Goal: Information Seeking & Learning: Learn about a topic

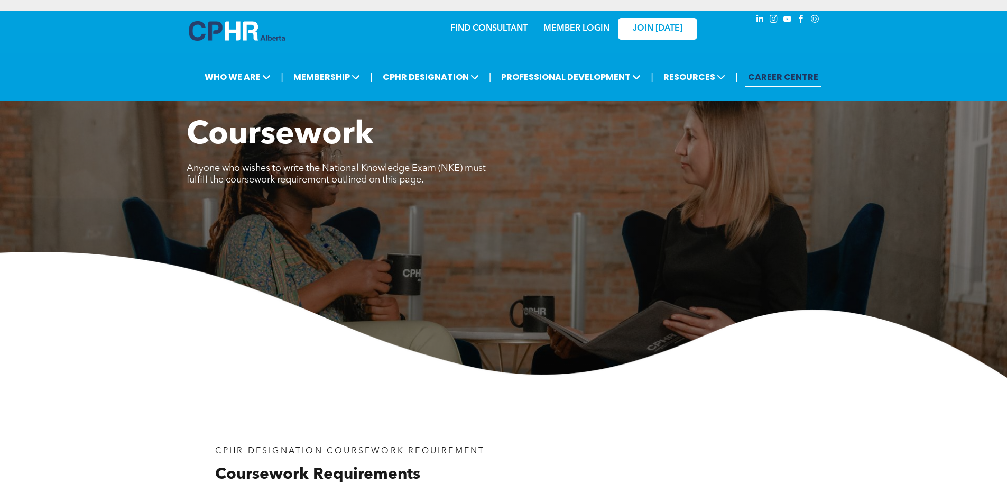
click at [774, 72] on link "CAREER CENTRE" at bounding box center [783, 77] width 77 height 20
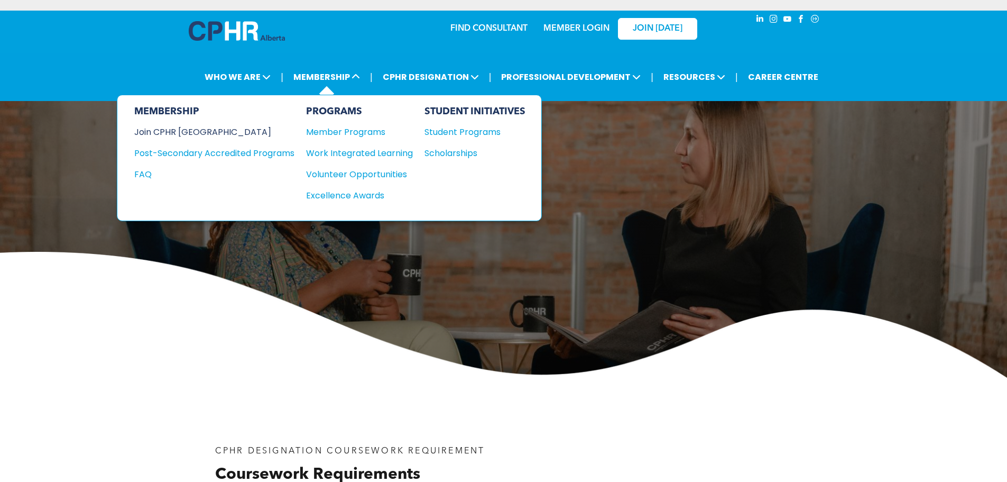
click at [208, 128] on div "Join CPHR [GEOGRAPHIC_DATA]" at bounding box center [206, 131] width 144 height 13
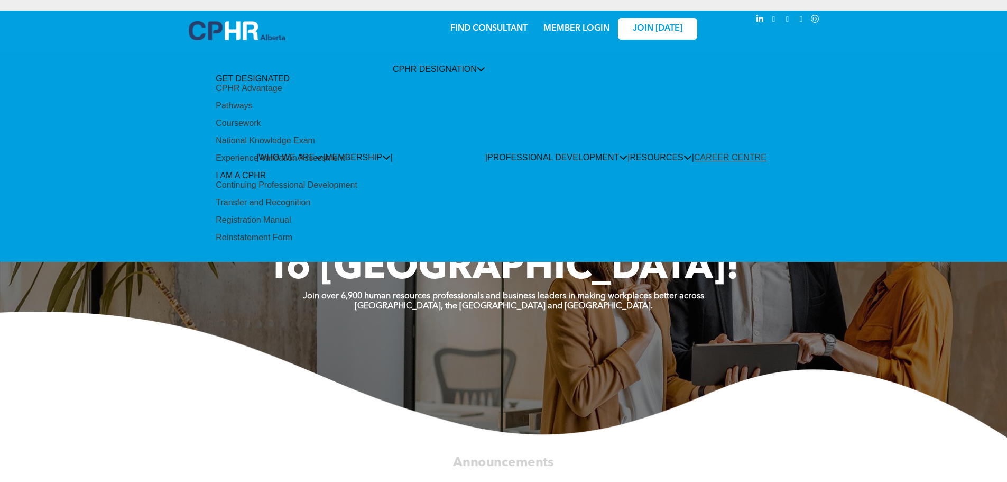
click at [404, 67] on span "CPHR DESIGNATION" at bounding box center [439, 69] width 93 height 9
click at [404, 73] on span "CPHR DESIGNATION" at bounding box center [439, 69] width 93 height 9
click at [282, 93] on div "CPHR Advantage" at bounding box center [249, 89] width 66 height 10
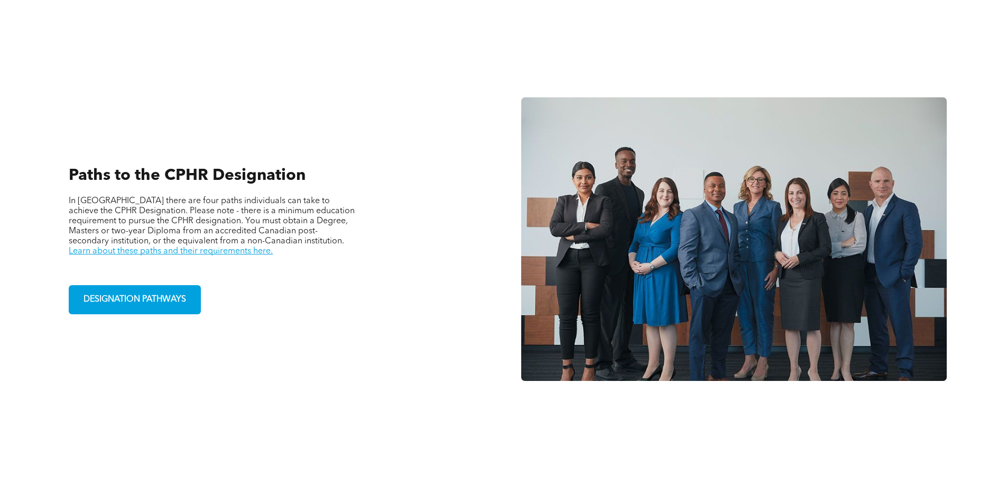
scroll to position [740, 0]
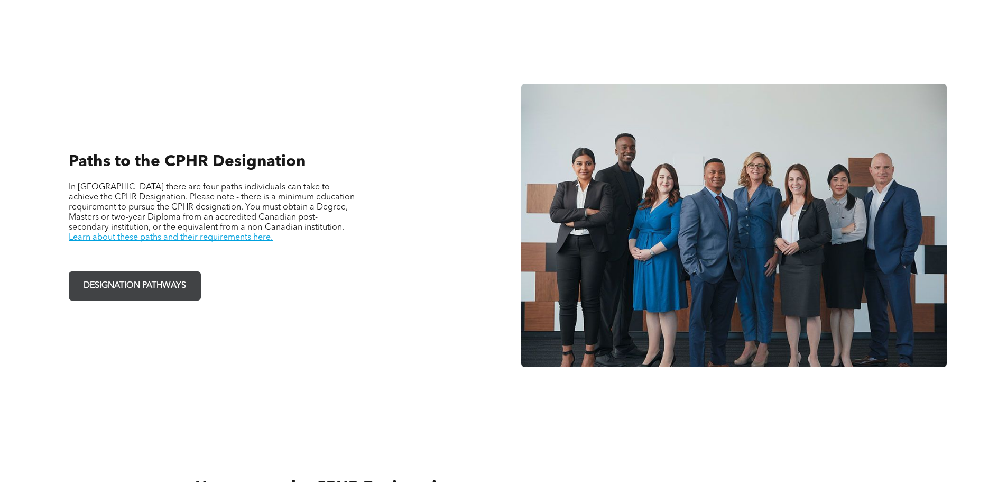
click at [139, 288] on span "DESIGNATION PATHWAYS" at bounding box center [135, 285] width 110 height 21
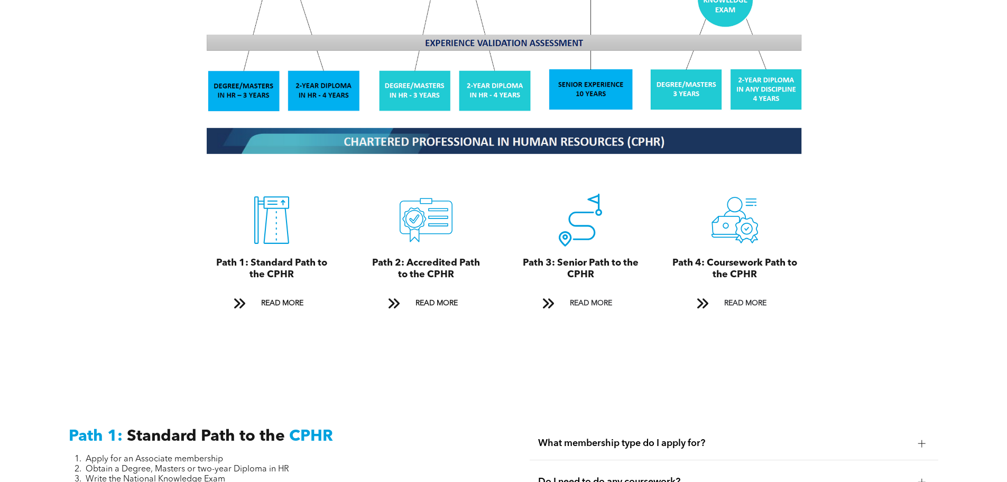
scroll to position [1163, 0]
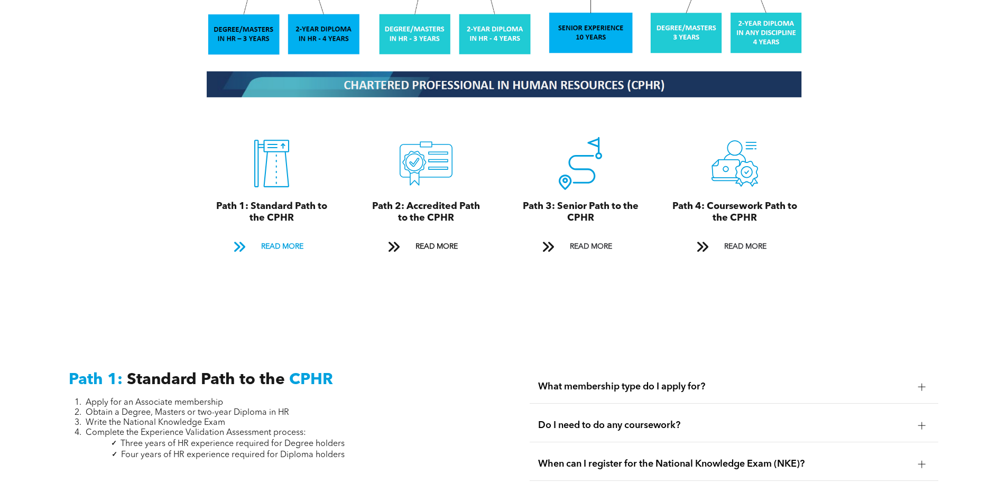
click at [271, 237] on span "READ MORE" at bounding box center [283, 247] width 50 height 20
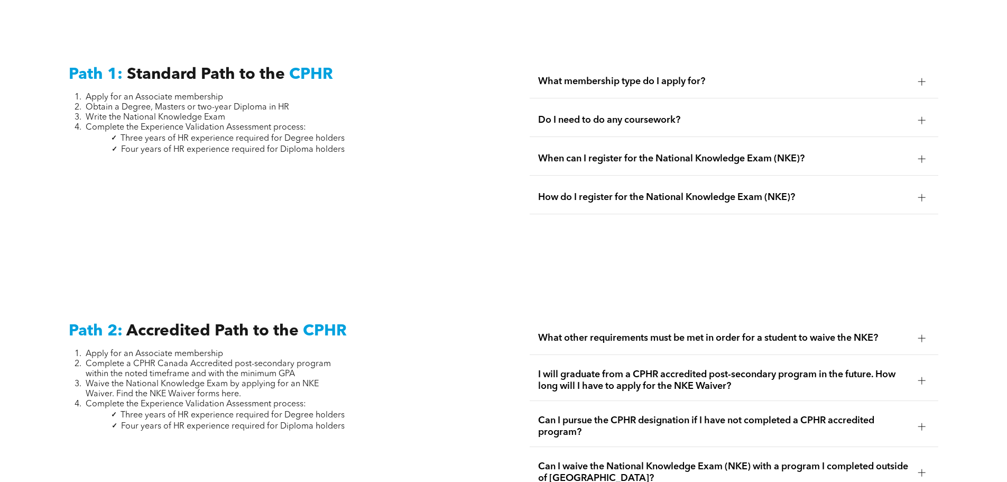
scroll to position [1472, 0]
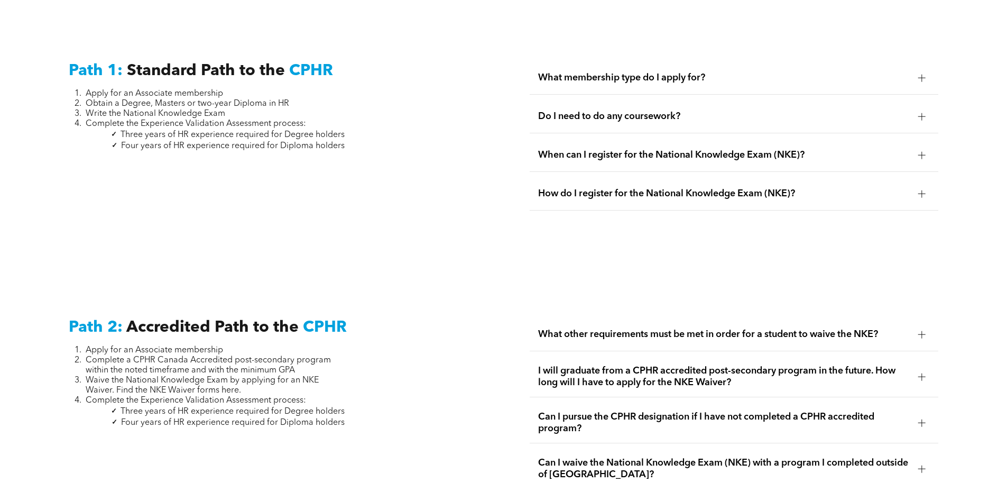
click at [577, 72] on span "What membership type do I apply for?" at bounding box center [724, 78] width 372 height 12
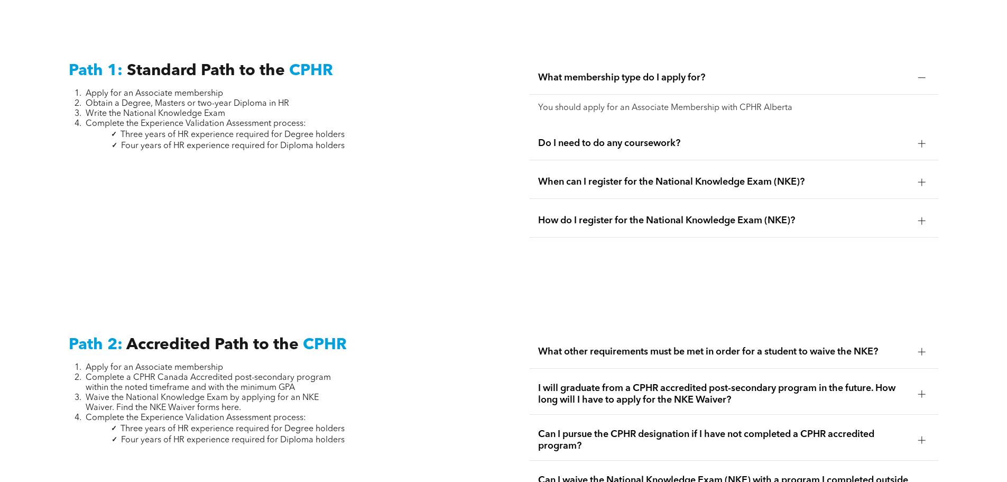
click at [577, 72] on span "What membership type do I apply for?" at bounding box center [724, 78] width 372 height 12
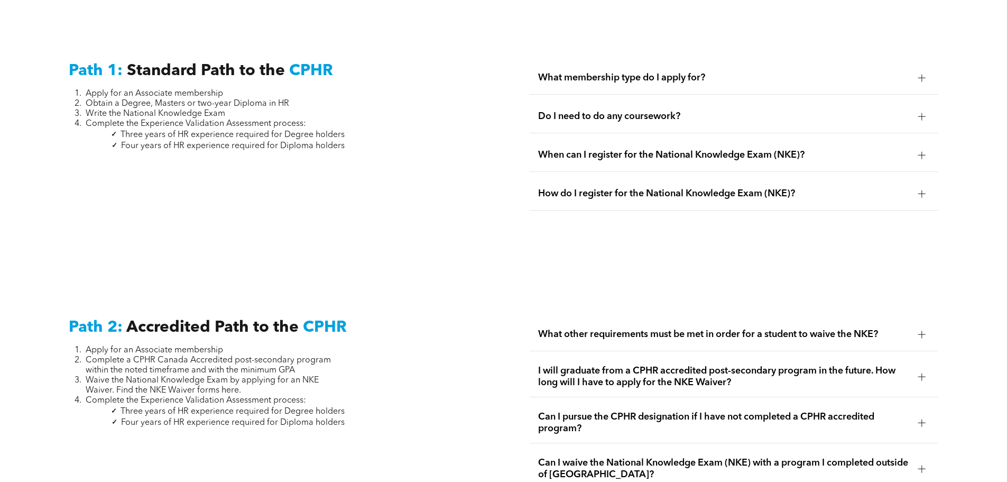
click at [575, 111] on span "Do I need to do any coursework?" at bounding box center [724, 117] width 372 height 12
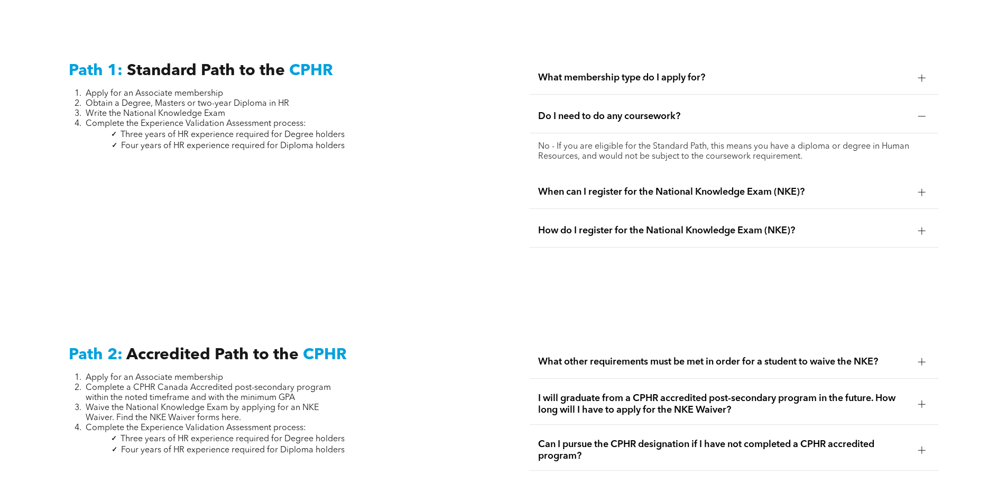
click at [575, 111] on span "Do I need to do any coursework?" at bounding box center [724, 117] width 372 height 12
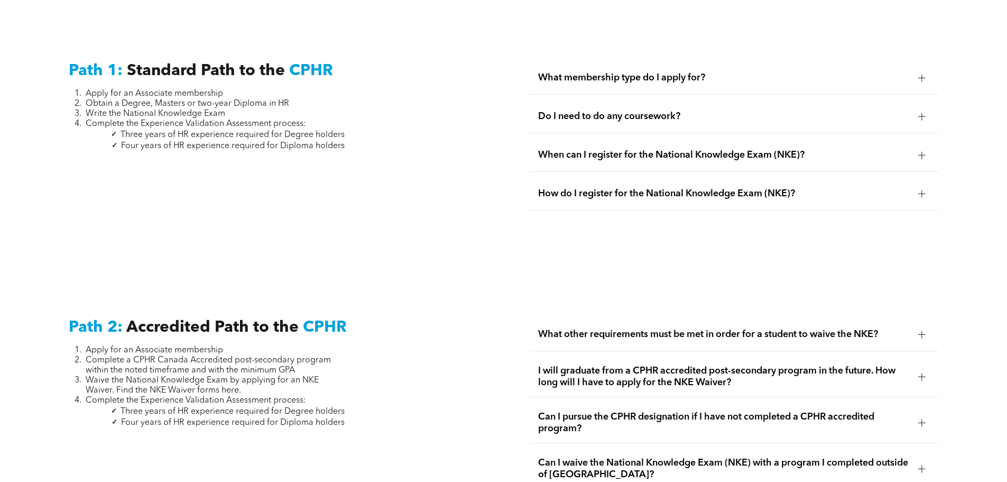
click at [576, 149] on span "When can I register for the National Knowledge Exam (NKE)?" at bounding box center [724, 155] width 372 height 12
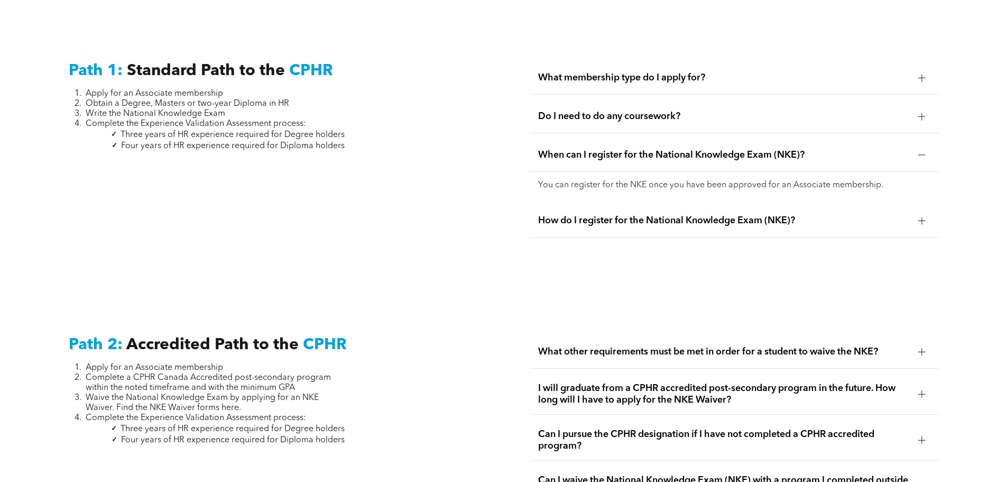
click at [578, 149] on span "When can I register for the National Knowledge Exam (NKE)?" at bounding box center [724, 155] width 372 height 12
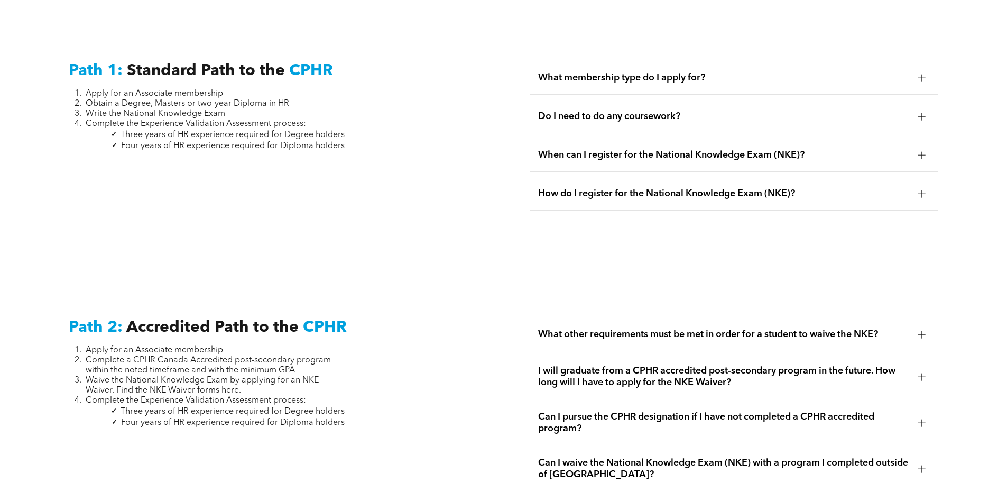
click at [572, 188] on span "How do I register for the National Knowledge Exam (NKE)?" at bounding box center [724, 194] width 372 height 12
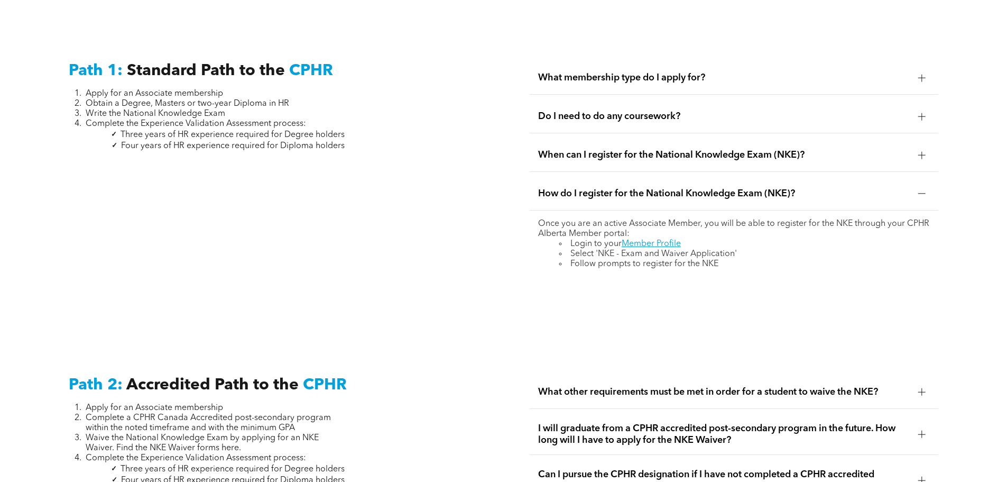
click at [572, 188] on span "How do I register for the National Knowledge Exam (NKE)?" at bounding box center [724, 194] width 372 height 12
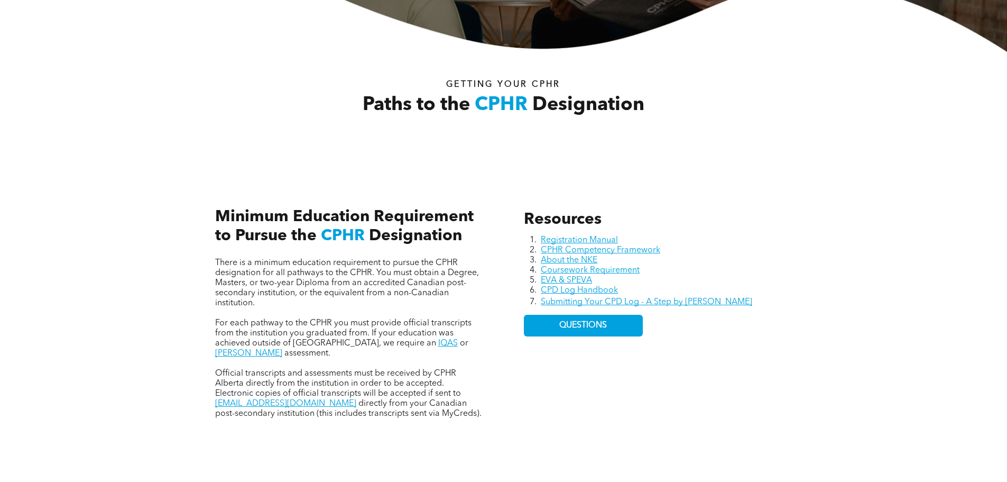
scroll to position [0, 0]
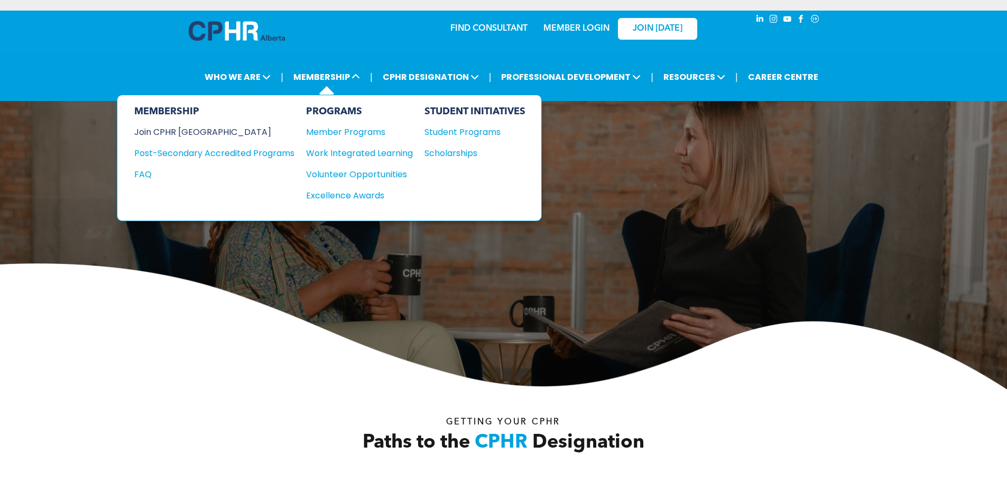
click at [201, 130] on div "Join CPHR [GEOGRAPHIC_DATA]" at bounding box center [206, 131] width 144 height 13
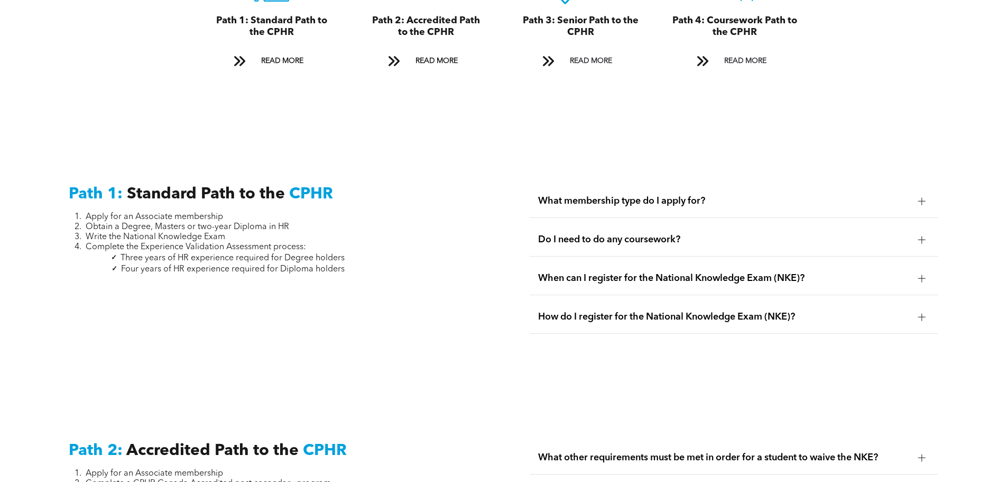
scroll to position [1375, 0]
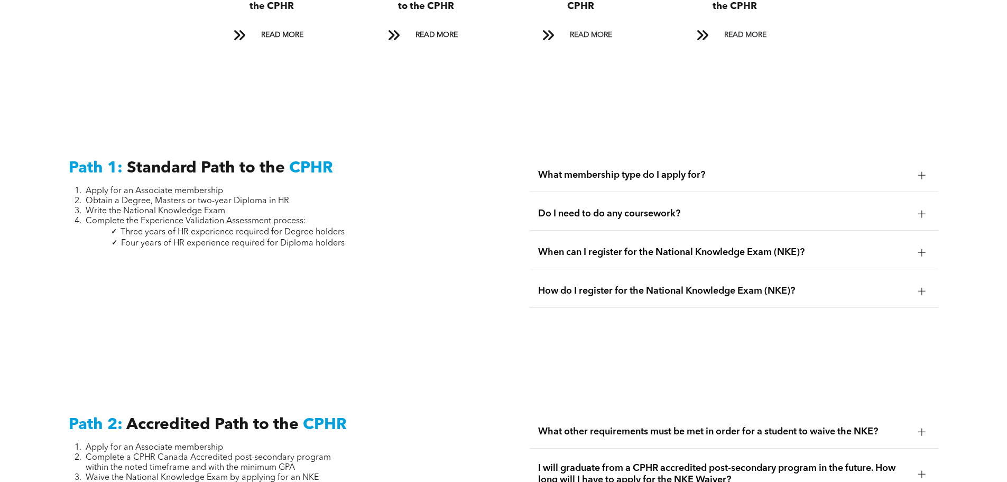
click at [590, 208] on span "Do I need to do any coursework?" at bounding box center [724, 214] width 372 height 12
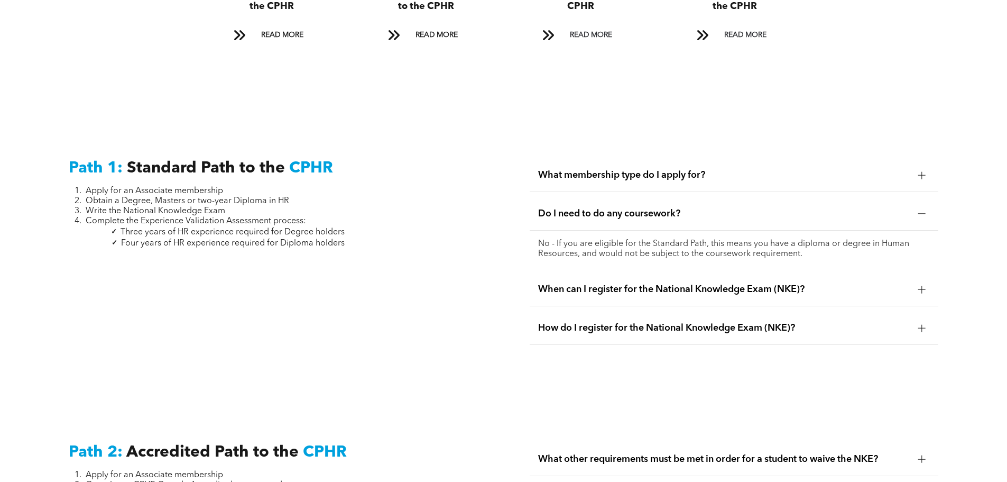
click at [590, 208] on span "Do I need to do any coursework?" at bounding box center [724, 214] width 372 height 12
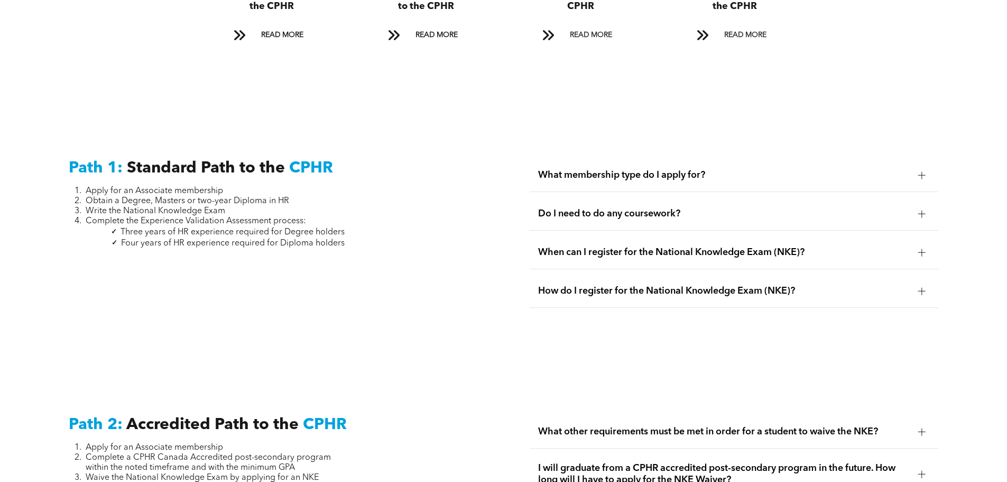
click at [587, 246] on span "When can I register for the National Knowledge Exam (NKE)?" at bounding box center [724, 252] width 372 height 12
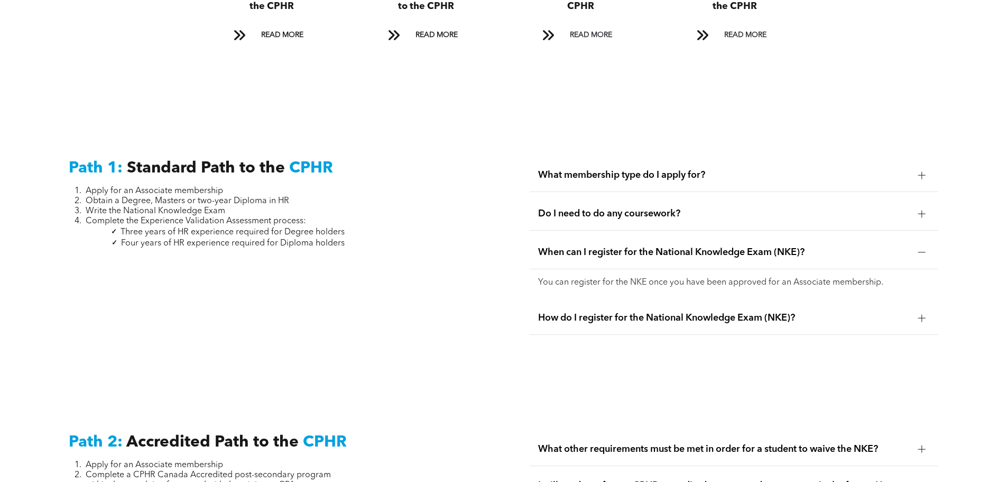
click at [587, 246] on span "When can I register for the National Knowledge Exam (NKE)?" at bounding box center [724, 252] width 372 height 12
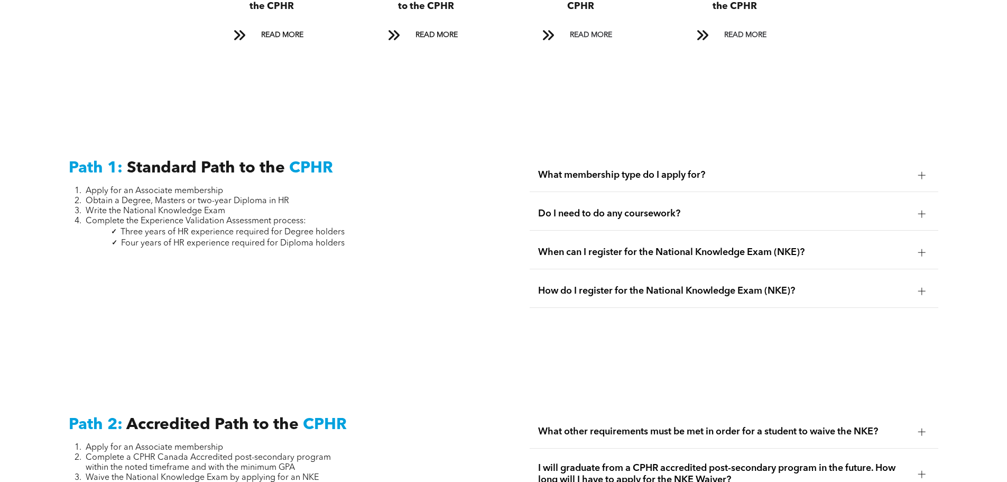
click at [590, 285] on span "How do I register for the National Knowledge Exam (NKE)?" at bounding box center [724, 291] width 372 height 12
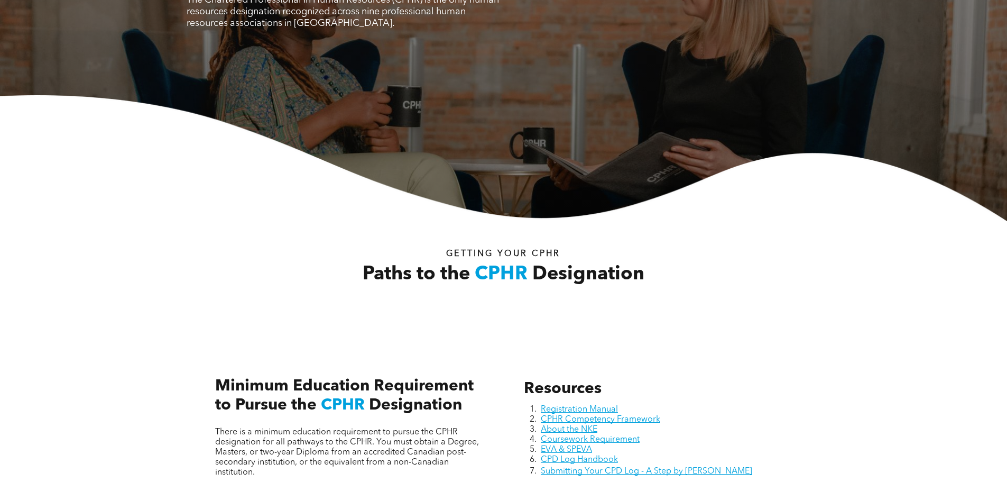
scroll to position [0, 0]
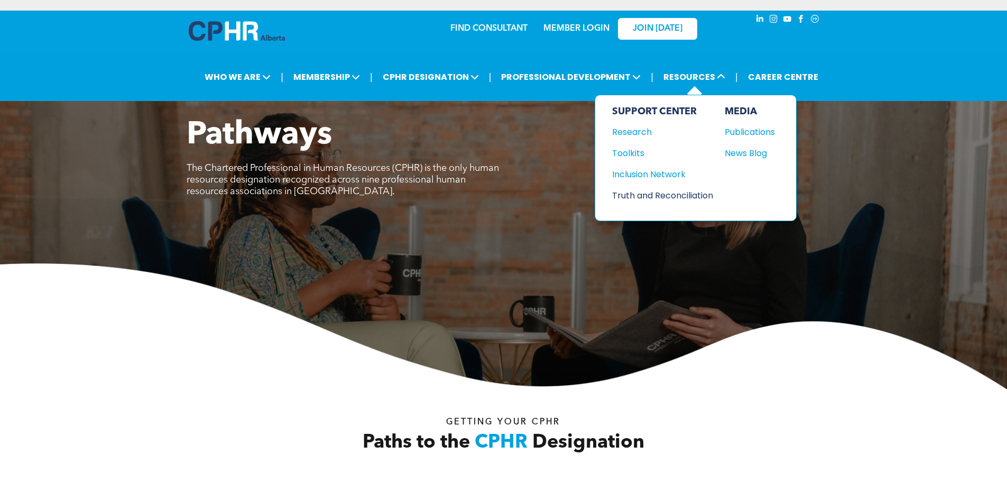
click at [646, 192] on div "Truth and Reconciliation" at bounding box center [657, 195] width 91 height 13
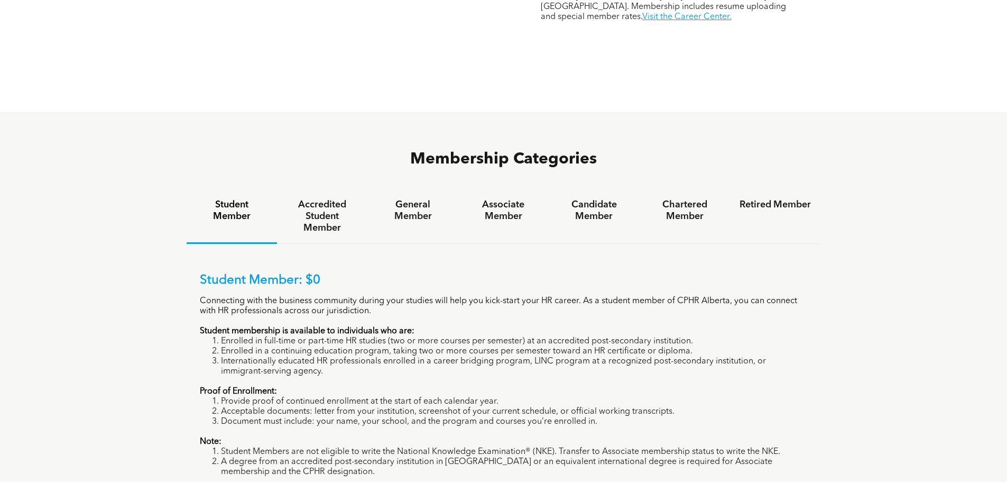
scroll to position [635, 0]
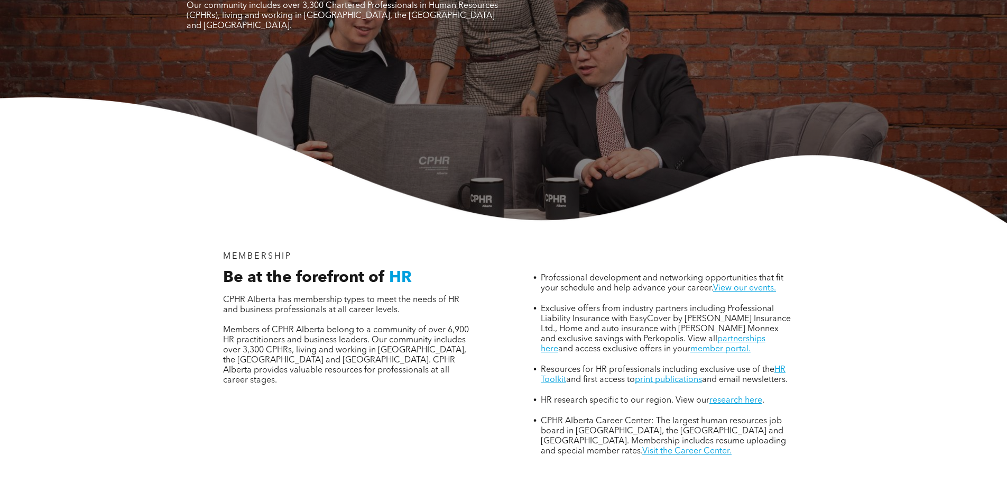
scroll to position [529, 0]
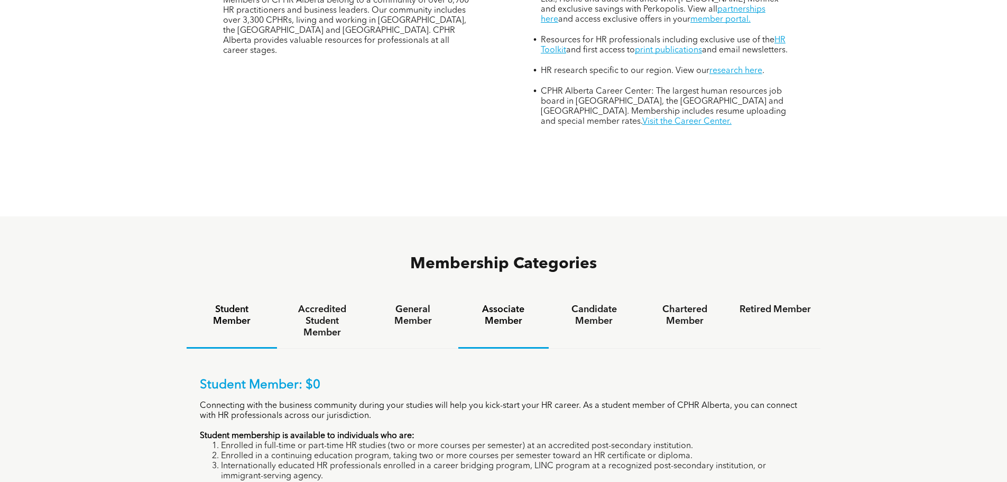
click at [517, 304] on h4 "Associate Member" at bounding box center [503, 315] width 71 height 23
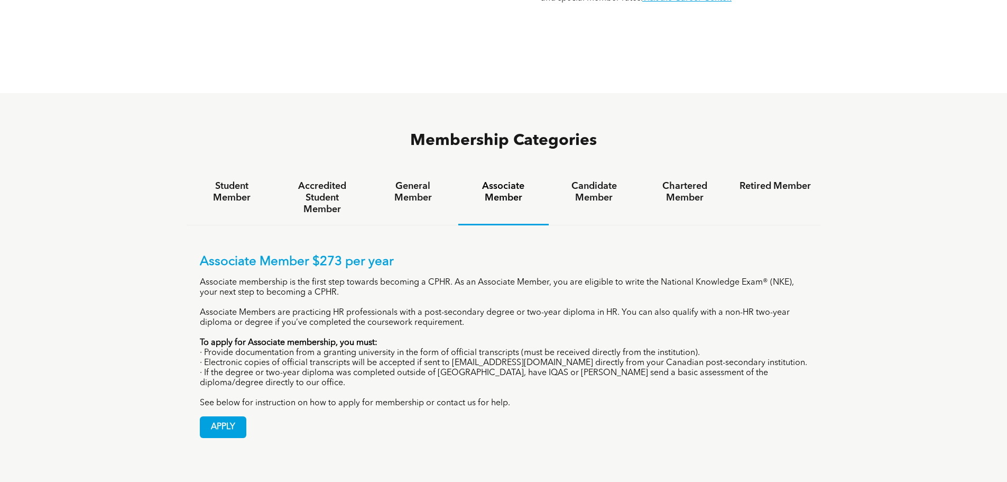
scroll to position [687, 0]
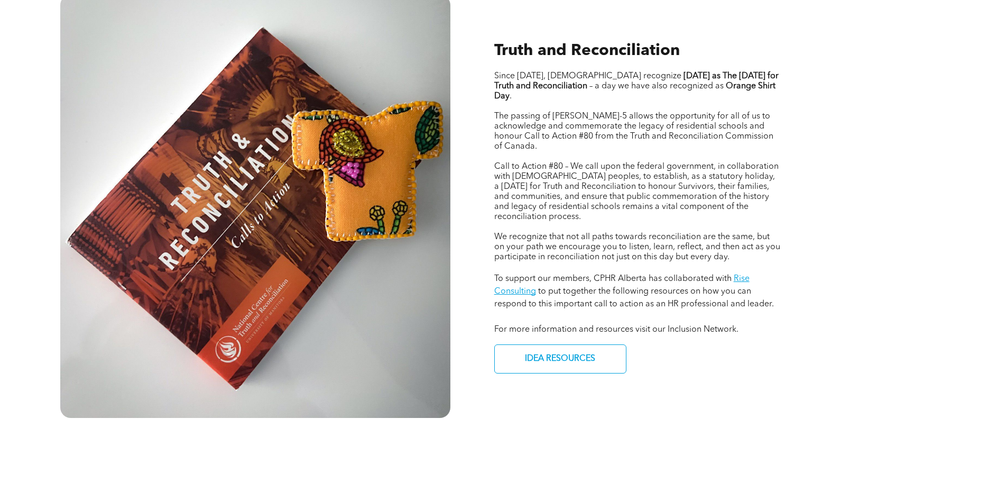
scroll to position [476, 0]
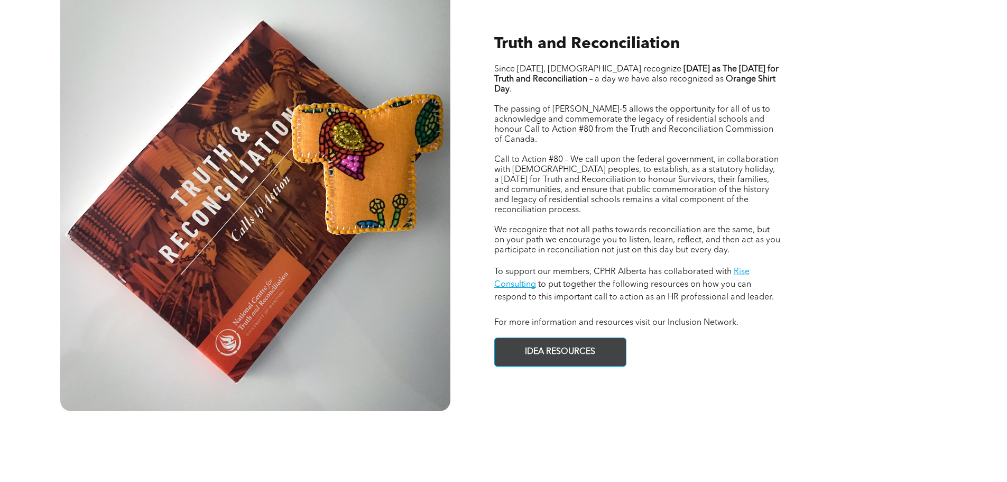
click at [571, 342] on span "IDEA RESOURCES" at bounding box center [560, 352] width 78 height 21
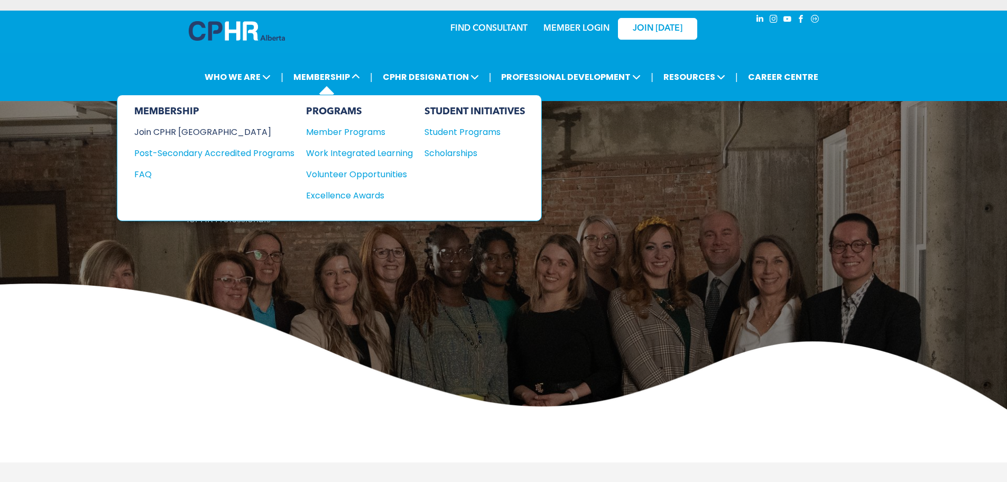
click at [159, 131] on div "Join CPHR [GEOGRAPHIC_DATA]" at bounding box center [206, 131] width 144 height 13
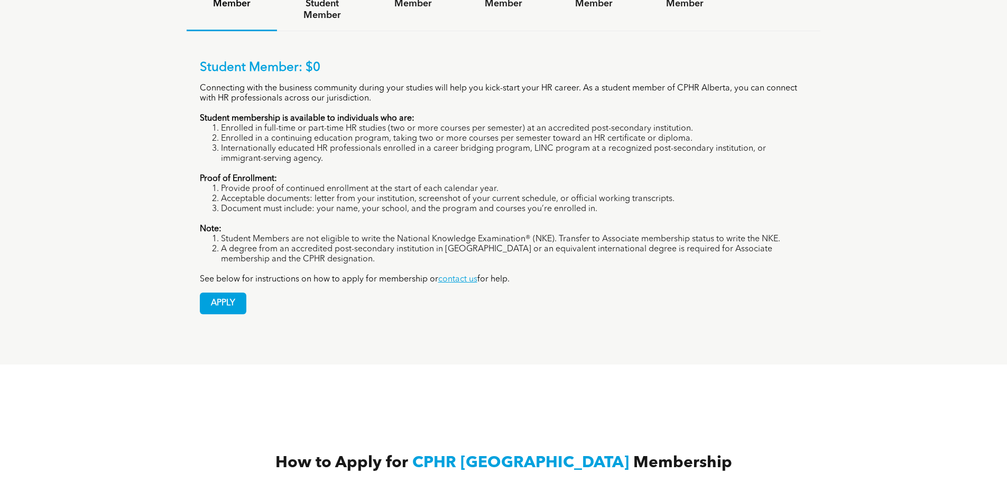
scroll to position [635, 0]
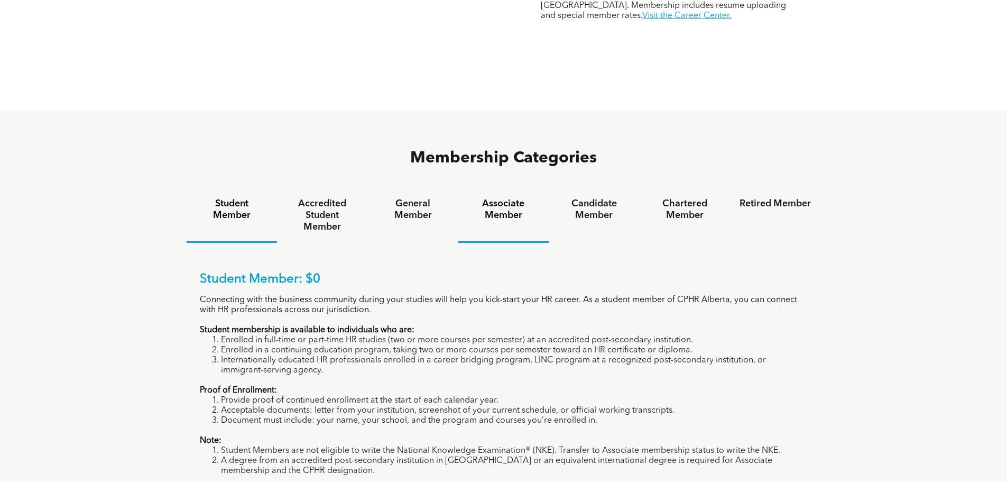
click at [505, 198] on h4 "Associate Member" at bounding box center [503, 209] width 71 height 23
